Goal: Task Accomplishment & Management: Manage account settings

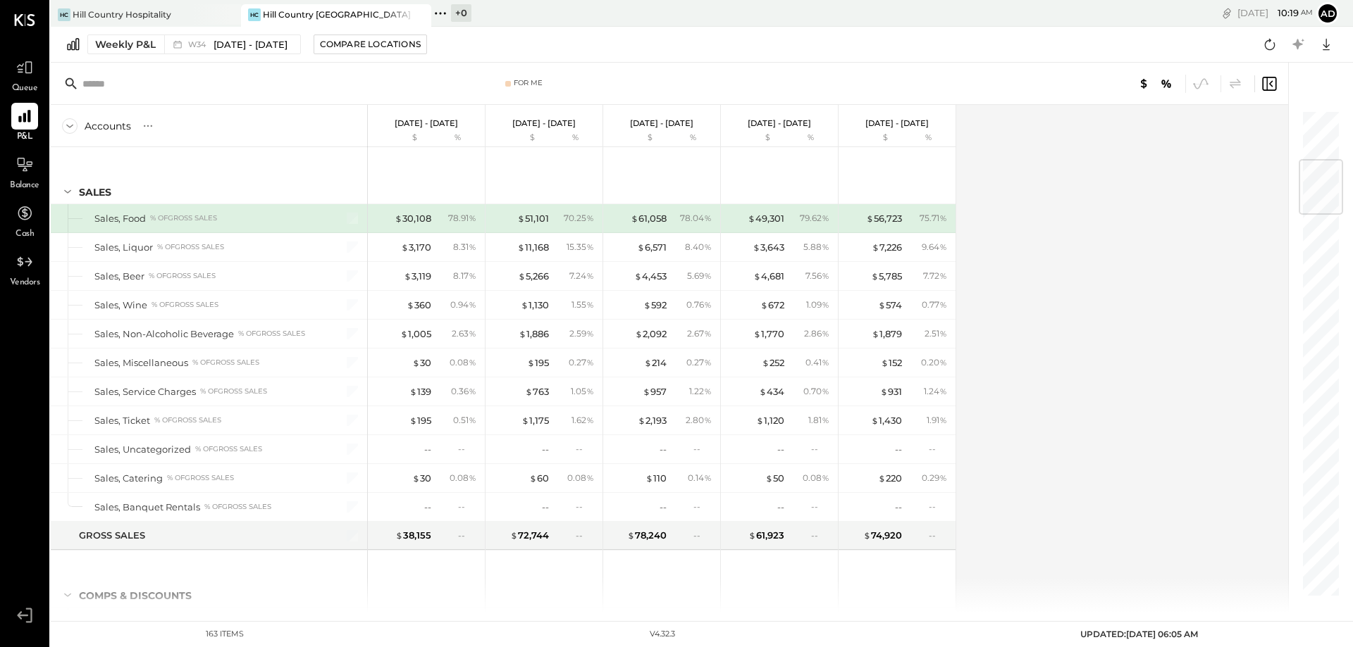
scroll to position [423, 0]
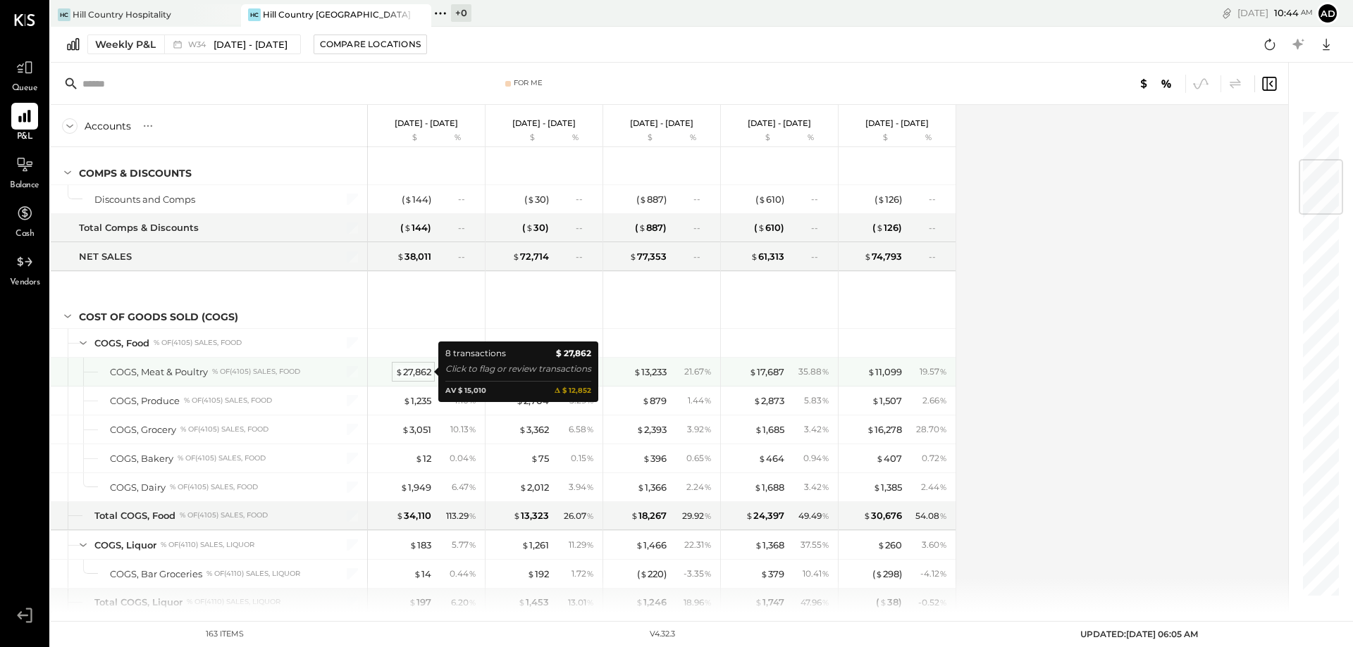
click at [411, 371] on div "$ 27,862" at bounding box center [413, 372] width 36 height 13
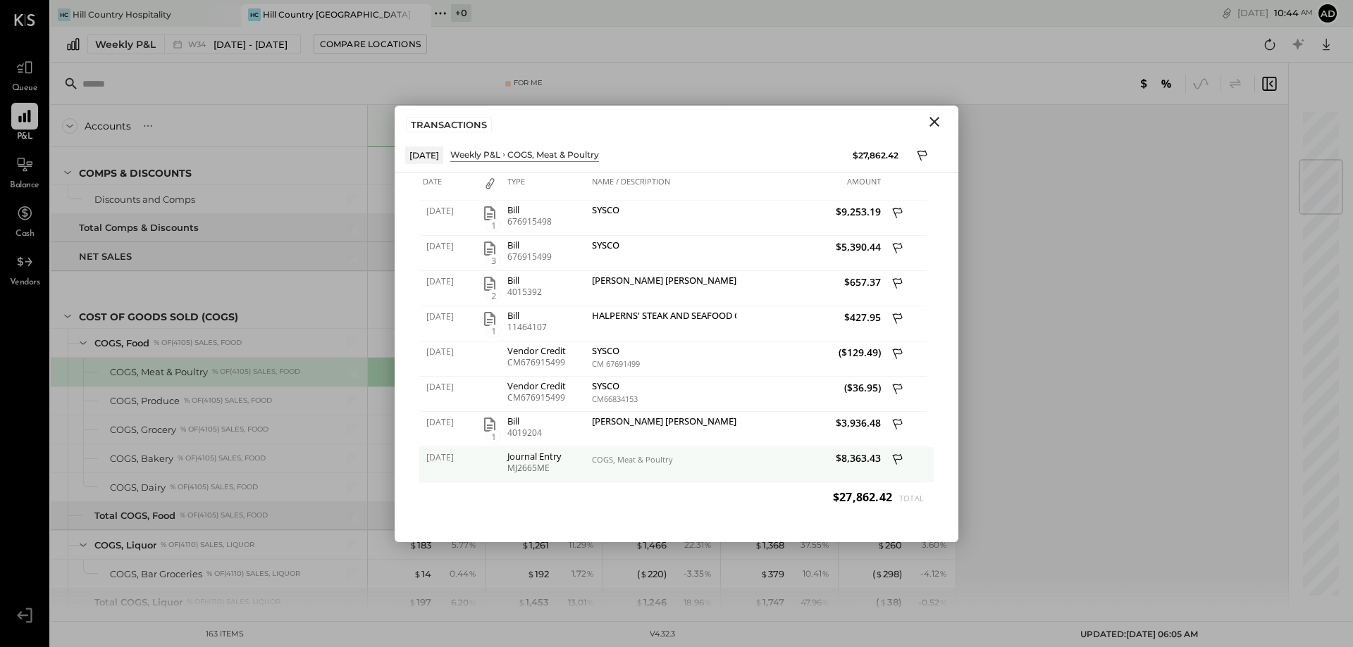
click at [535, 465] on div "MJ2665ME" at bounding box center [545, 469] width 77 height 10
click at [859, 461] on span "$8,363.43" at bounding box center [810, 458] width 141 height 13
click at [894, 457] on icon at bounding box center [898, 461] width 13 height 18
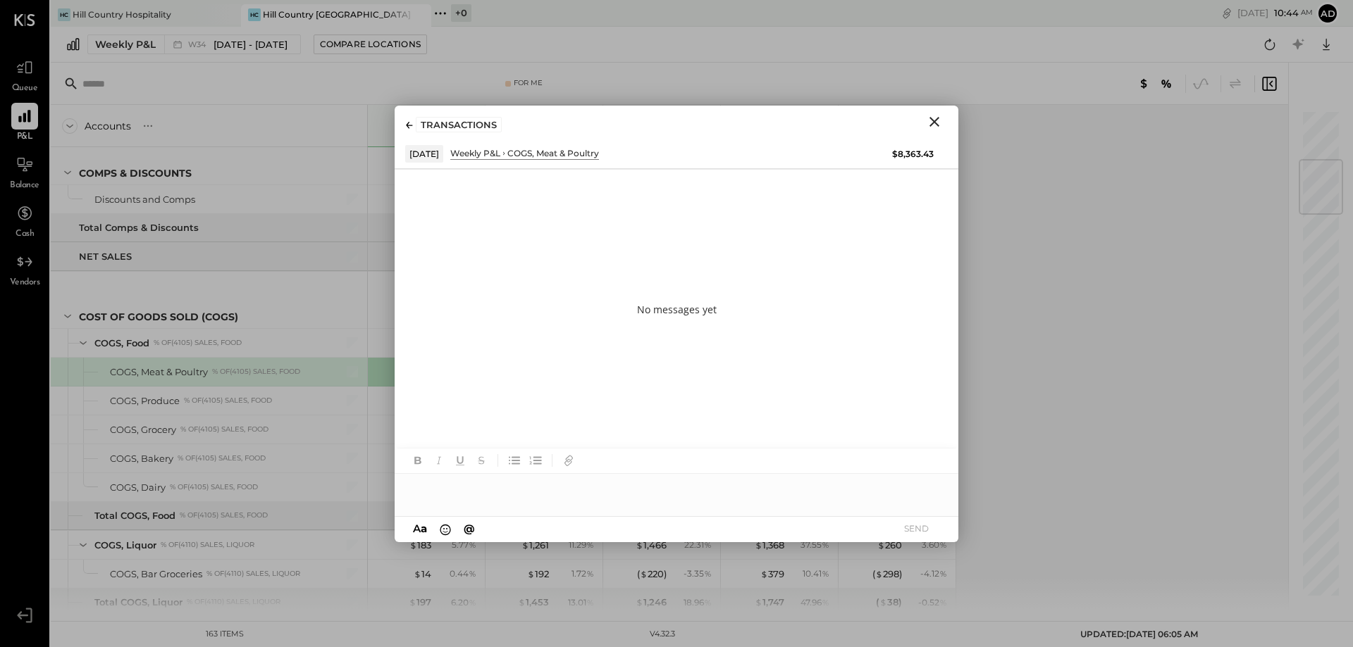
click at [411, 128] on icon at bounding box center [409, 125] width 7 height 7
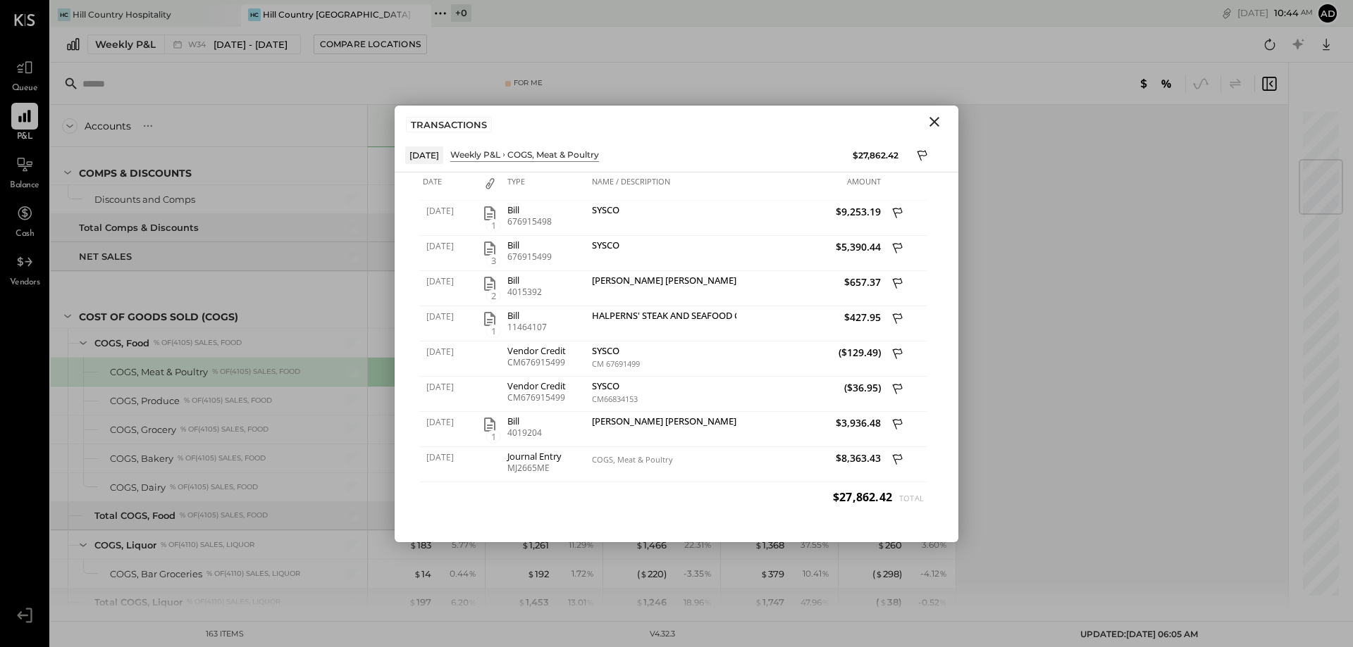
click at [940, 116] on icon "Close" at bounding box center [934, 121] width 17 height 17
